Goal: Communication & Community: Share content

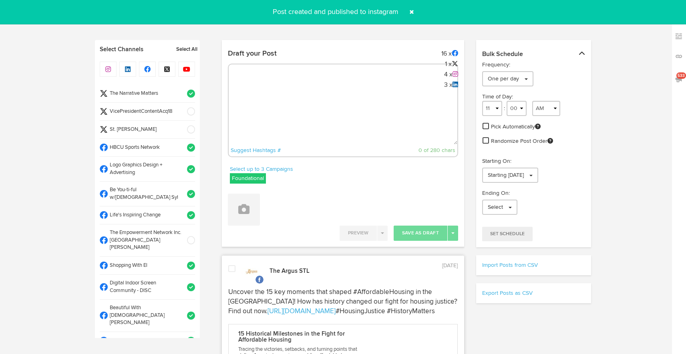
select select "4"
select select "03"
select select "PM"
select select "11"
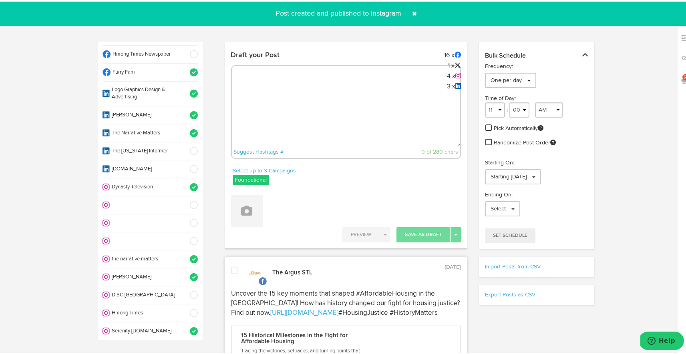
click at [266, 112] on textarea at bounding box center [346, 118] width 229 height 53
paste textarea "ARGUS News. Now. E News. [DATE] Stronger together! Discover how collaboration b…"
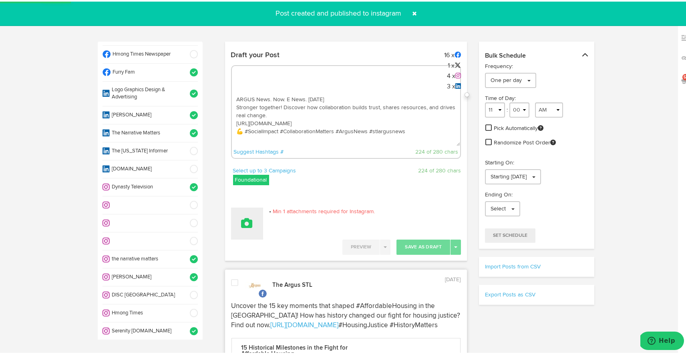
type textarea "ARGUS News. Now. E News. [DATE] Stronger together! Discover how collaboration b…"
click at [255, 219] on button at bounding box center [247, 222] width 32 height 32
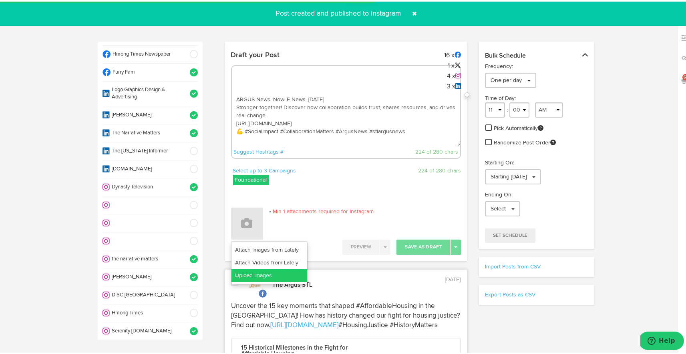
click at [253, 275] on link "Upload Images" at bounding box center [269, 274] width 76 height 13
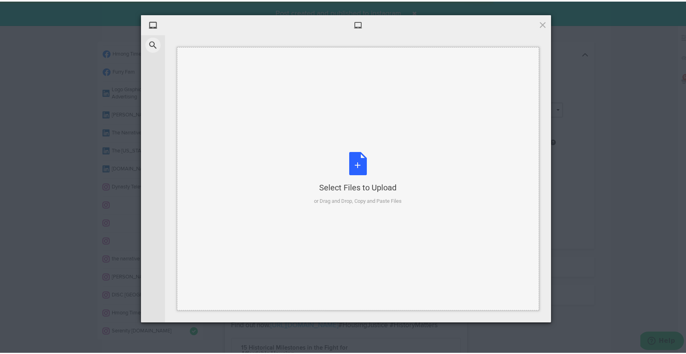
click at [353, 165] on div "Select Files to Upload or Drag and Drop, Copy and Paste Files" at bounding box center [358, 176] width 88 height 53
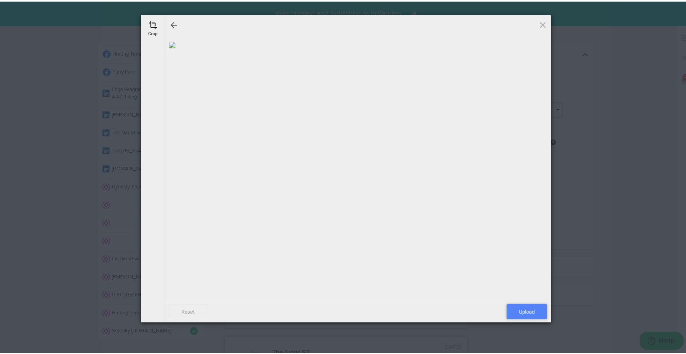
click at [525, 312] on span "Upload" at bounding box center [526, 310] width 40 height 15
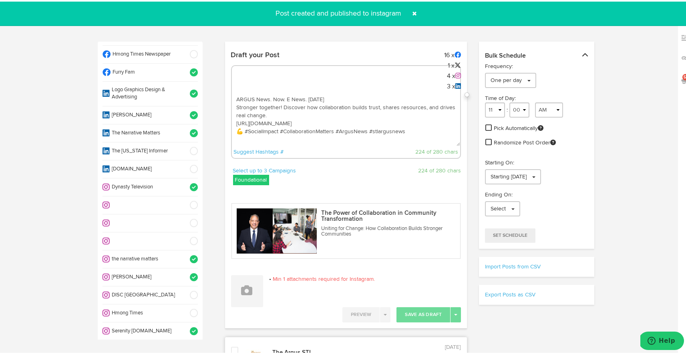
drag, startPoint x: 387, startPoint y: 139, endPoint x: 241, endPoint y: 67, distance: 163.1
click at [241, 67] on div "ARGUS News. Now. E News. August 27 Stronger together! Discover how collaboratio…" at bounding box center [346, 111] width 230 height 94
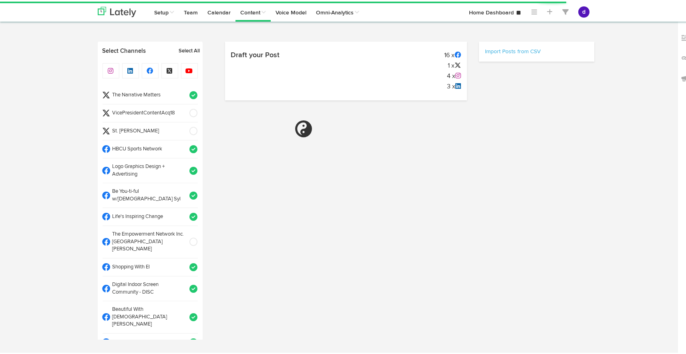
select select "11"
select select "37"
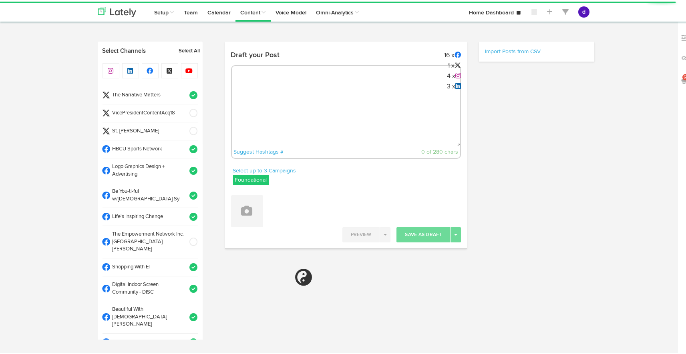
click at [259, 92] on textarea at bounding box center [346, 118] width 229 height 53
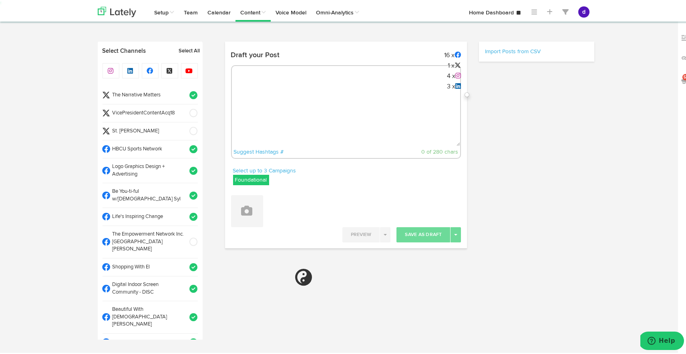
paste textarea "ARGUS News. Now. E News. [DATE] Stronger together! Discover how collaboration b…"
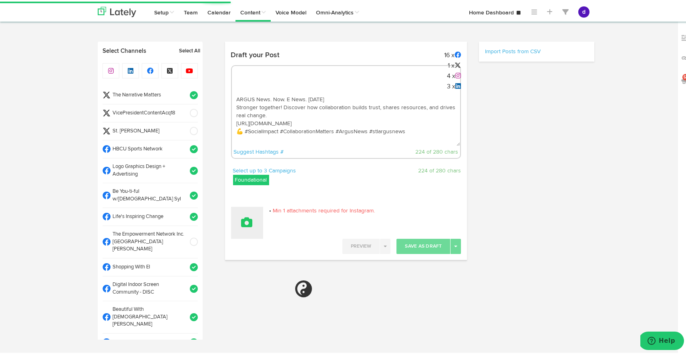
type textarea "ARGUS News. Now. E News. [DATE] Stronger together! Discover how collaboration b…"
click at [245, 223] on icon at bounding box center [246, 220] width 11 height 11
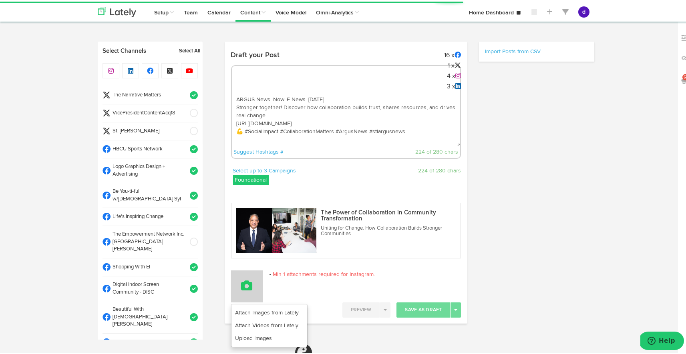
click at [258, 275] on button at bounding box center [247, 285] width 32 height 32
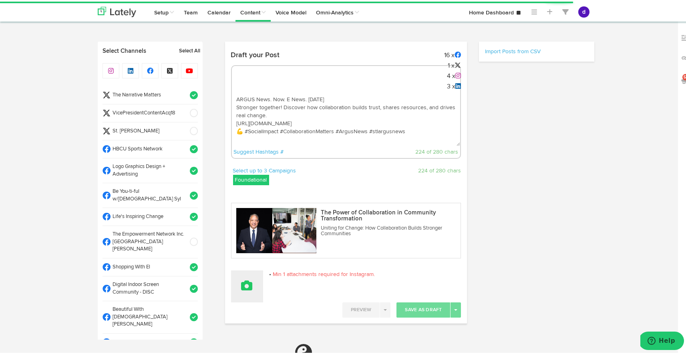
select select "11"
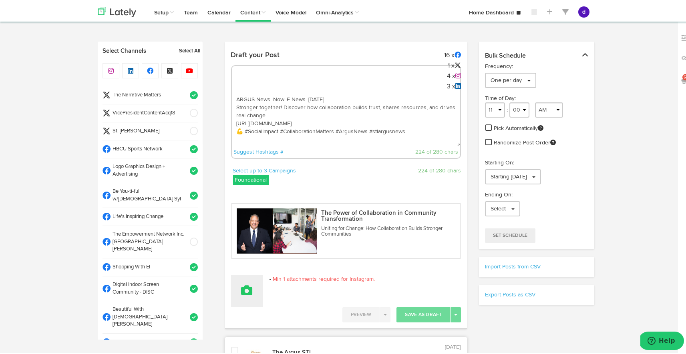
click at [245, 288] on icon at bounding box center [246, 288] width 11 height 11
click at [405, 137] on textarea "ARGUS News. Now. E News. [DATE] Stronger together! Discover how collaboration b…" at bounding box center [346, 118] width 229 height 53
click at [256, 293] on button at bounding box center [247, 290] width 32 height 32
click at [263, 336] on link "Upload Images" at bounding box center [269, 341] width 76 height 13
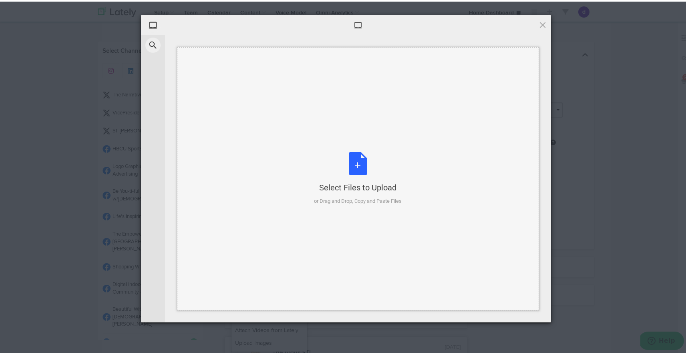
click at [355, 169] on div "Select Files to Upload or Drag and Drop, Copy and Paste Files" at bounding box center [358, 176] width 88 height 53
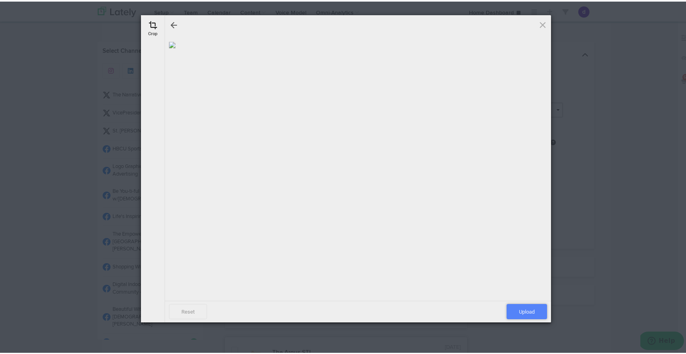
click at [525, 314] on span "Upload" at bounding box center [526, 310] width 40 height 15
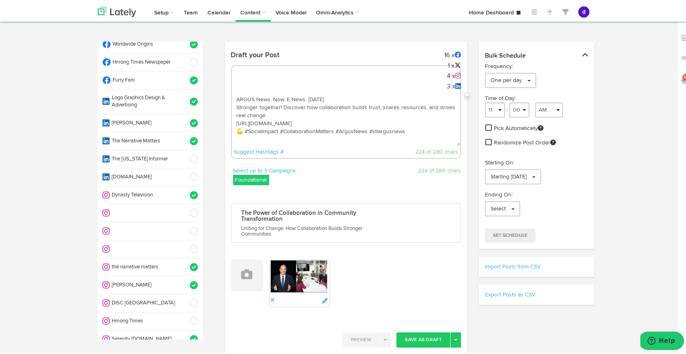
scroll to position [430, 0]
click at [187, 281] on span at bounding box center [191, 285] width 13 height 8
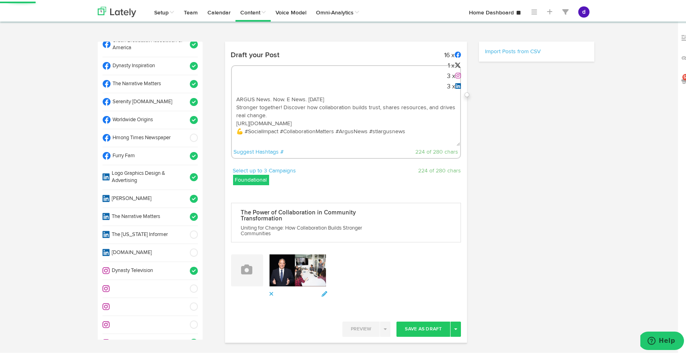
select select "11"
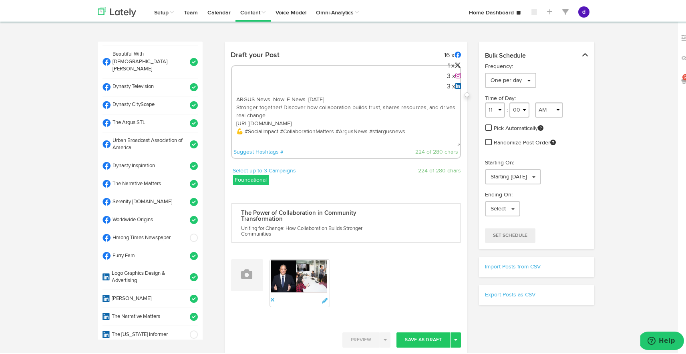
scroll to position [255, 0]
click at [185, 118] on span at bounding box center [191, 122] width 13 height 8
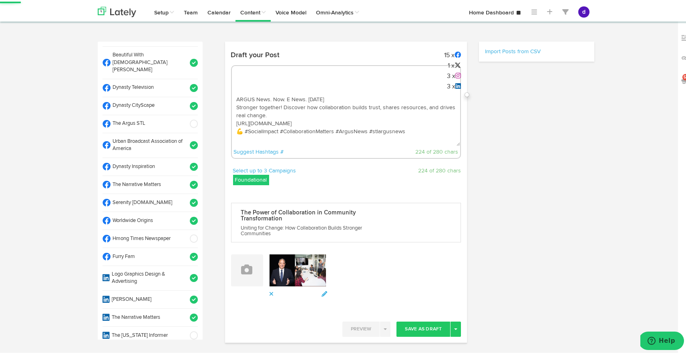
select select "11"
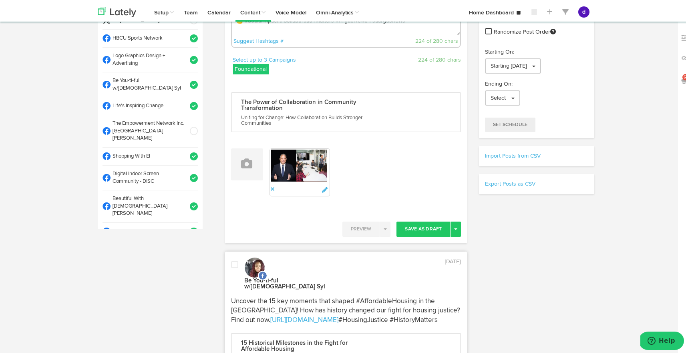
scroll to position [122, 0]
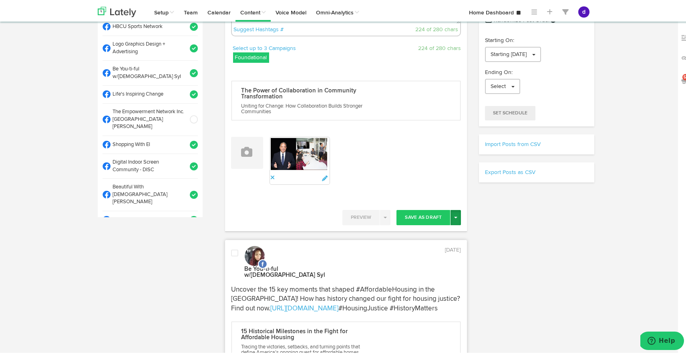
click at [454, 216] on button "Toggle Dropdown" at bounding box center [455, 216] width 10 height 15
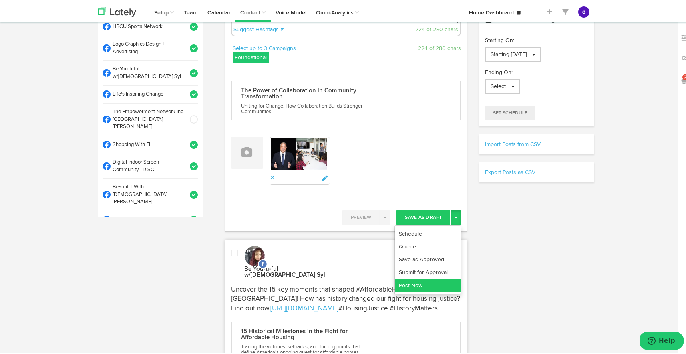
click at [427, 284] on link "Post Now" at bounding box center [428, 284] width 66 height 13
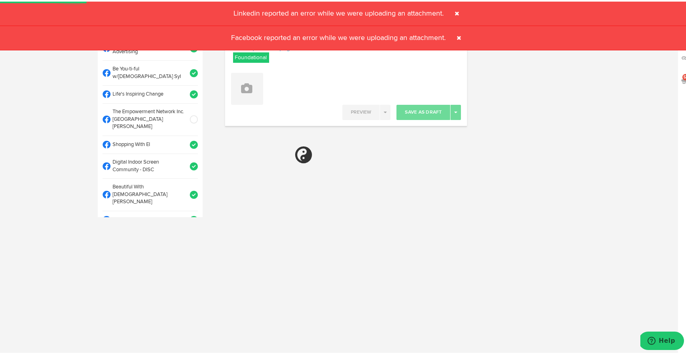
select select "11"
